Goal: Transaction & Acquisition: Purchase product/service

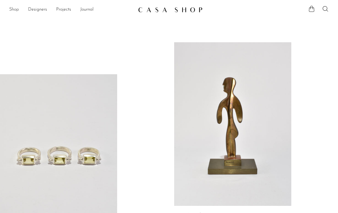
click at [9, 13] on link "Shop" at bounding box center [14, 9] width 10 height 7
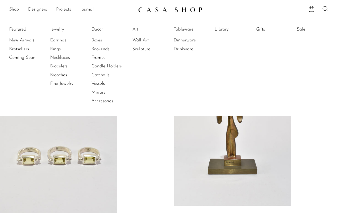
click at [60, 42] on link "Earrings" at bounding box center [71, 40] width 43 height 6
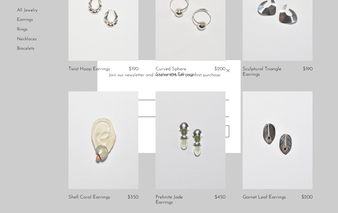
scroll to position [921, 0]
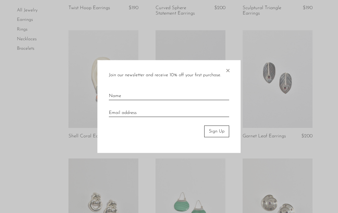
click at [227, 74] on span "×" at bounding box center [228, 69] width 6 height 18
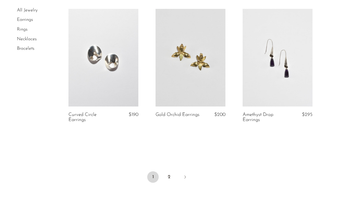
scroll to position [1485, 0]
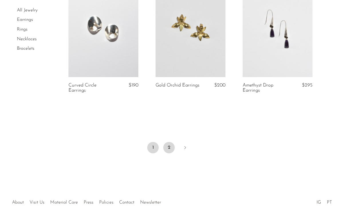
click at [165, 142] on link "2" at bounding box center [168, 147] width 11 height 11
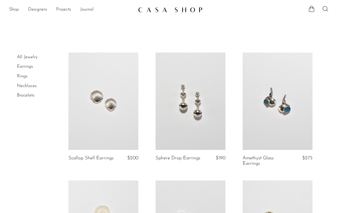
click at [24, 75] on link "Rings" at bounding box center [22, 76] width 11 height 5
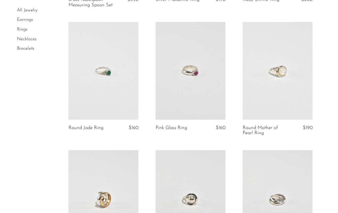
scroll to position [159, 0]
click at [196, 110] on link at bounding box center [190, 71] width 70 height 98
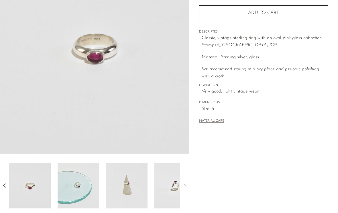
scroll to position [88, 0]
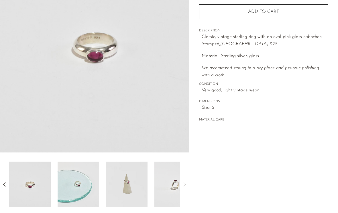
click at [85, 185] on img at bounding box center [78, 185] width 41 height 46
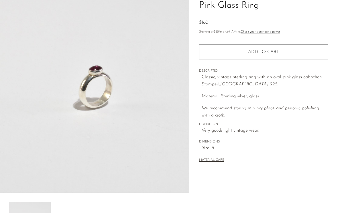
scroll to position [0, 0]
